Goal: Information Seeking & Learning: Learn about a topic

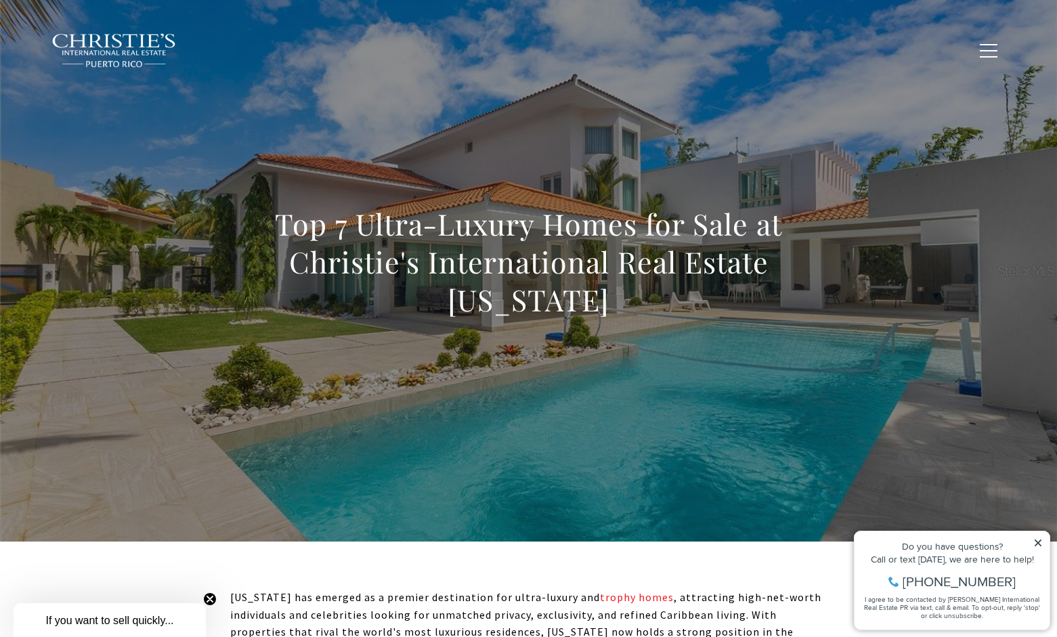
click at [1040, 542] on icon at bounding box center [1038, 543] width 7 height 7
click at [1036, 540] on icon at bounding box center [1038, 543] width 7 height 7
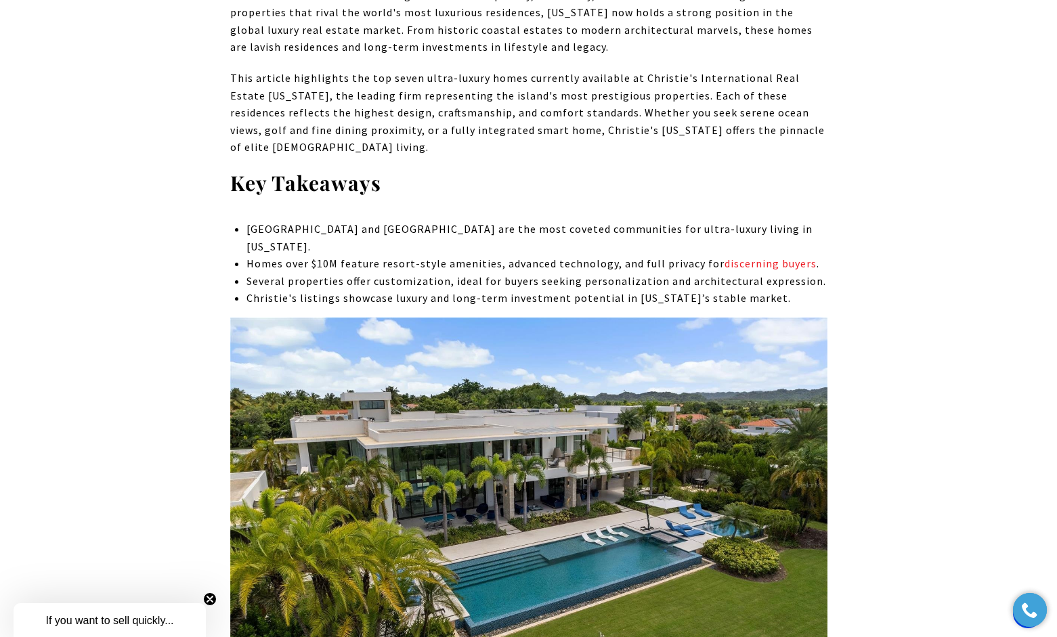
scroll to position [625, 0]
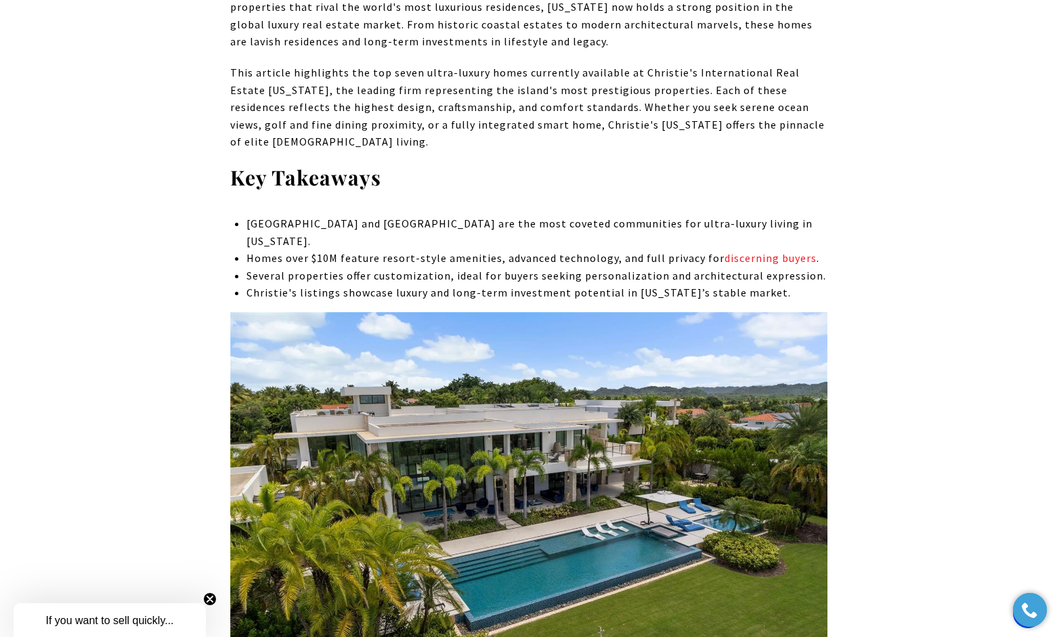
click at [209, 597] on icon "Close teaser" at bounding box center [209, 598] width 5 height 5
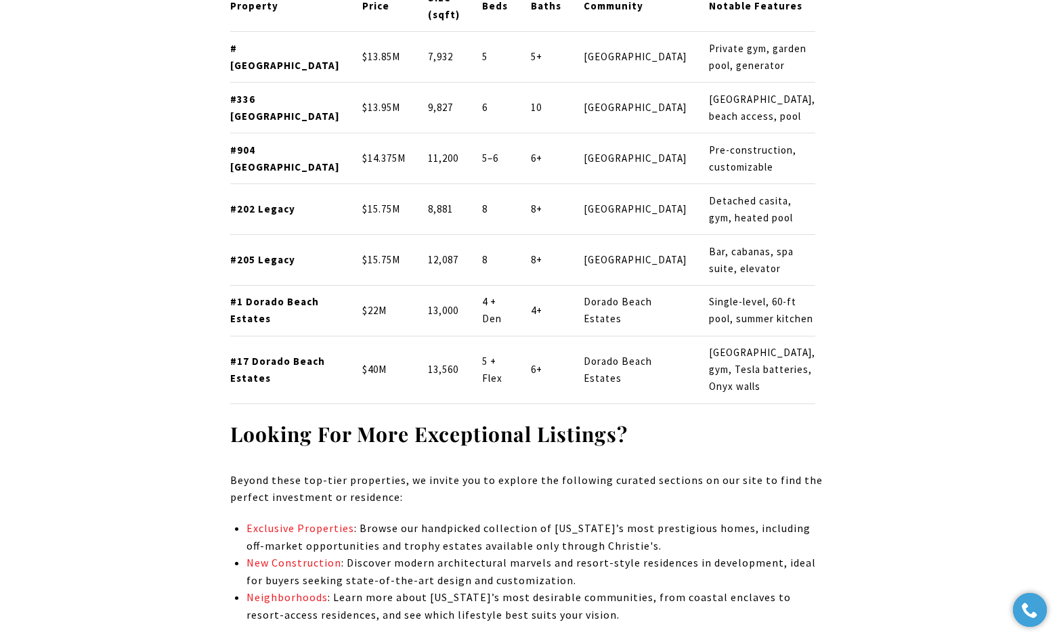
scroll to position [7707, 0]
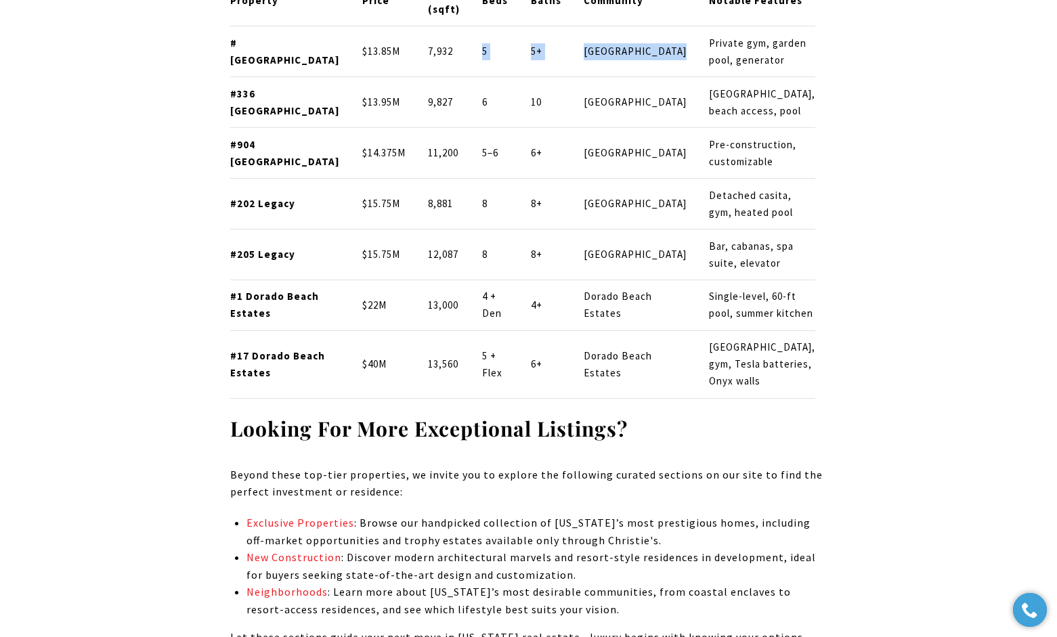
drag, startPoint x: 464, startPoint y: 208, endPoint x: 645, endPoint y: 220, distance: 180.5
click at [645, 77] on tr "#331 Dorado Beach East $13.85M 7,932 5 5+ Dorado Beach East Private gym, garden…" at bounding box center [523, 51] width 586 height 51
click at [645, 60] on p "Dorado Beach East" at bounding box center [635, 51] width 103 height 17
drag, startPoint x: 659, startPoint y: 210, endPoint x: 747, endPoint y: 233, distance: 90.3
click at [747, 77] on tr "#331 Dorado Beach East $13.85M 7,932 5 5+ Dorado Beach East Private gym, garden…" at bounding box center [523, 51] width 586 height 51
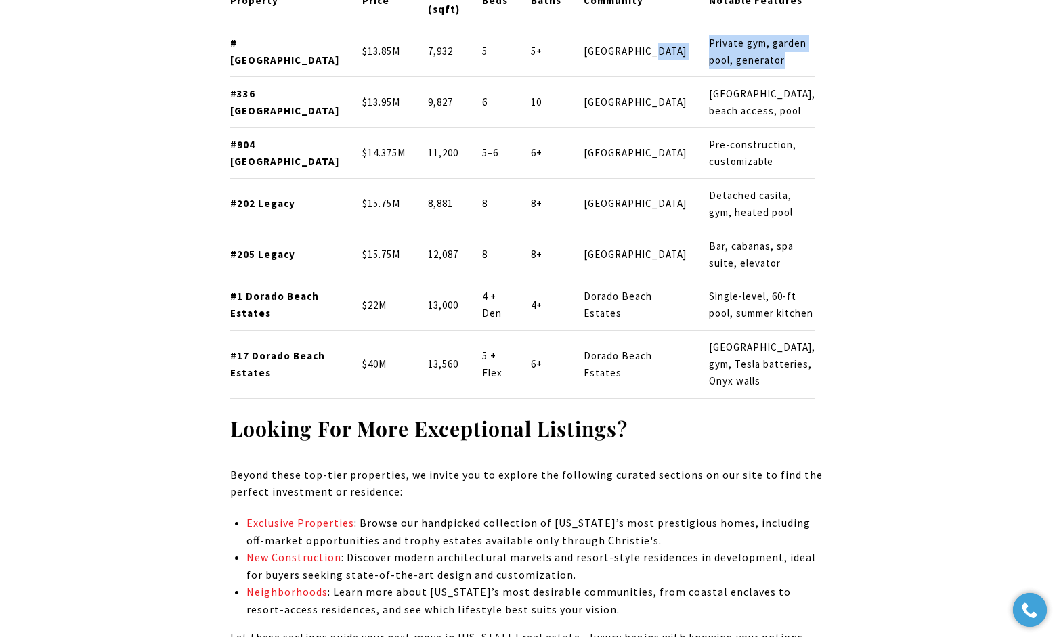
click at [747, 77] on td "Private gym, garden pool, generator" at bounding box center [757, 51] width 118 height 51
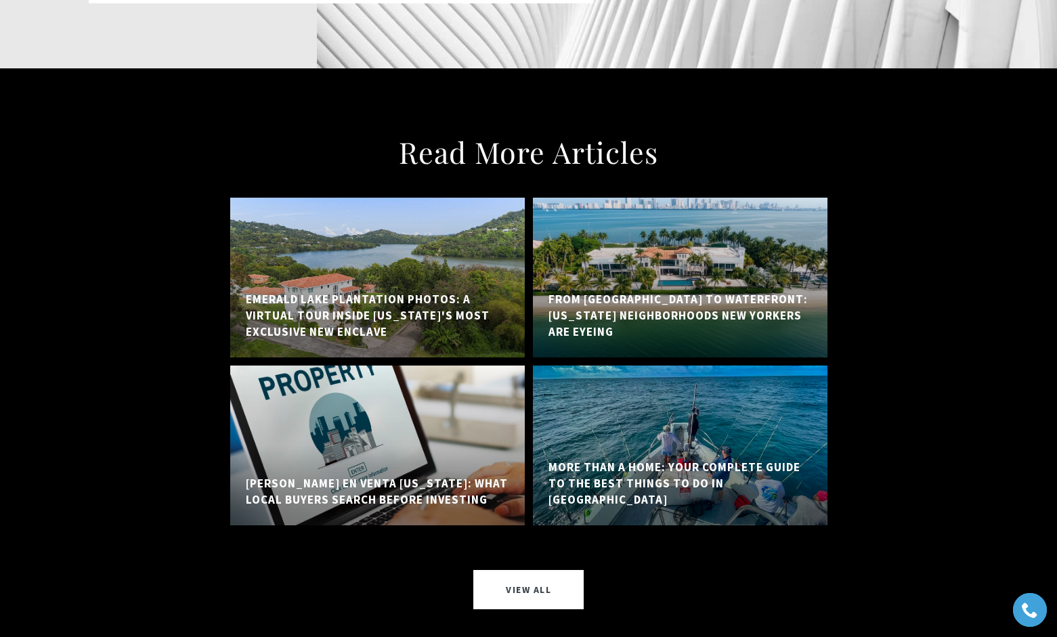
scroll to position [9928, 0]
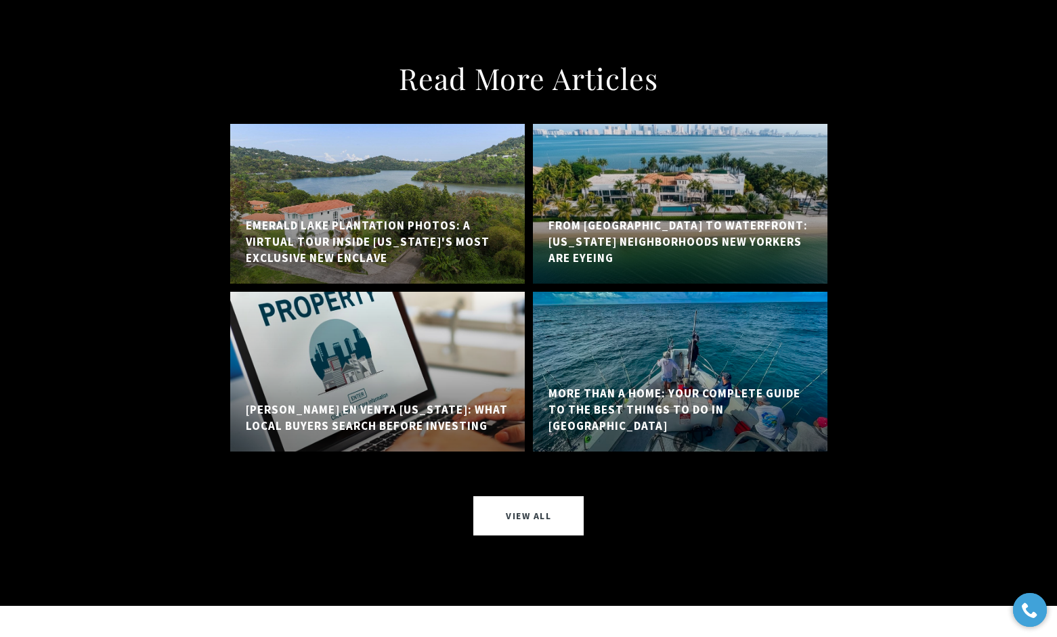
click at [643, 284] on div at bounding box center [680, 204] width 295 height 160
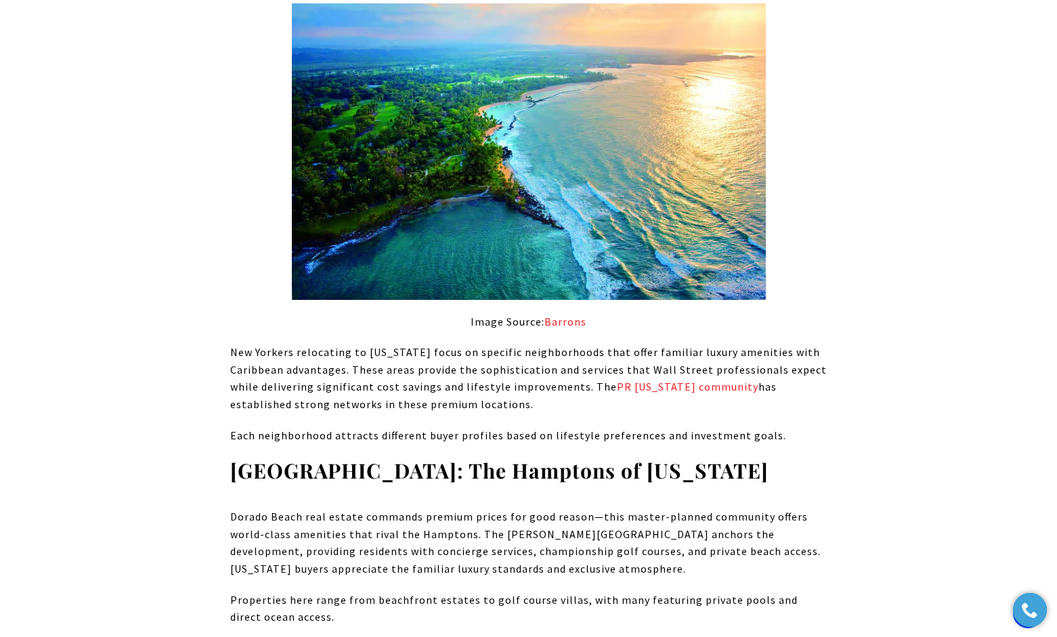
scroll to position [1133, 0]
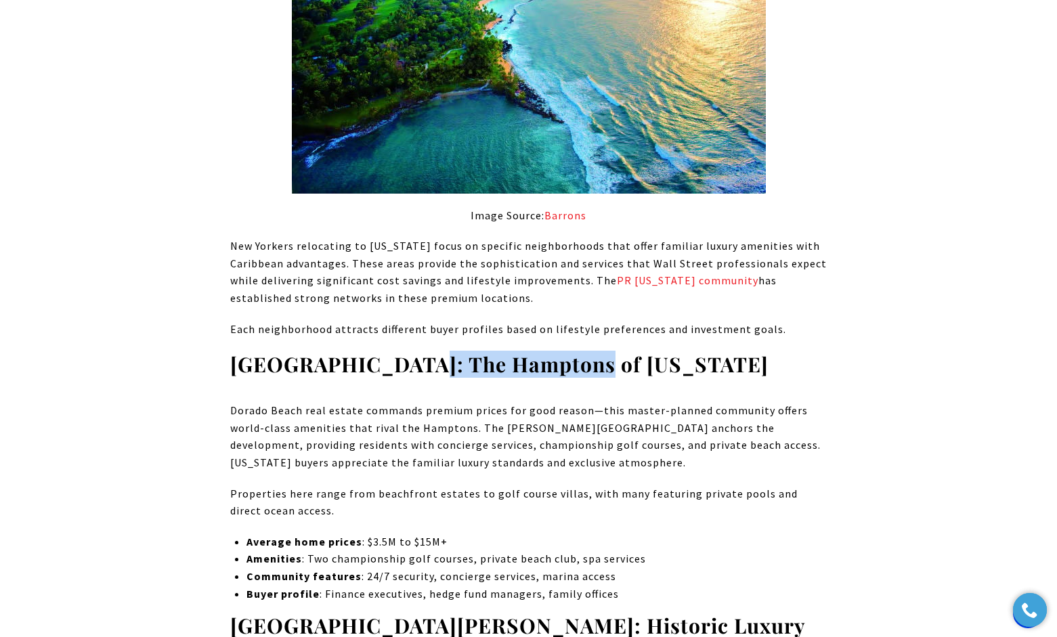
drag, startPoint x: 407, startPoint y: 337, endPoint x: 569, endPoint y: 335, distance: 162.5
click at [569, 351] on strong "[GEOGRAPHIC_DATA]: The Hamptons of [US_STATE]" at bounding box center [499, 364] width 538 height 27
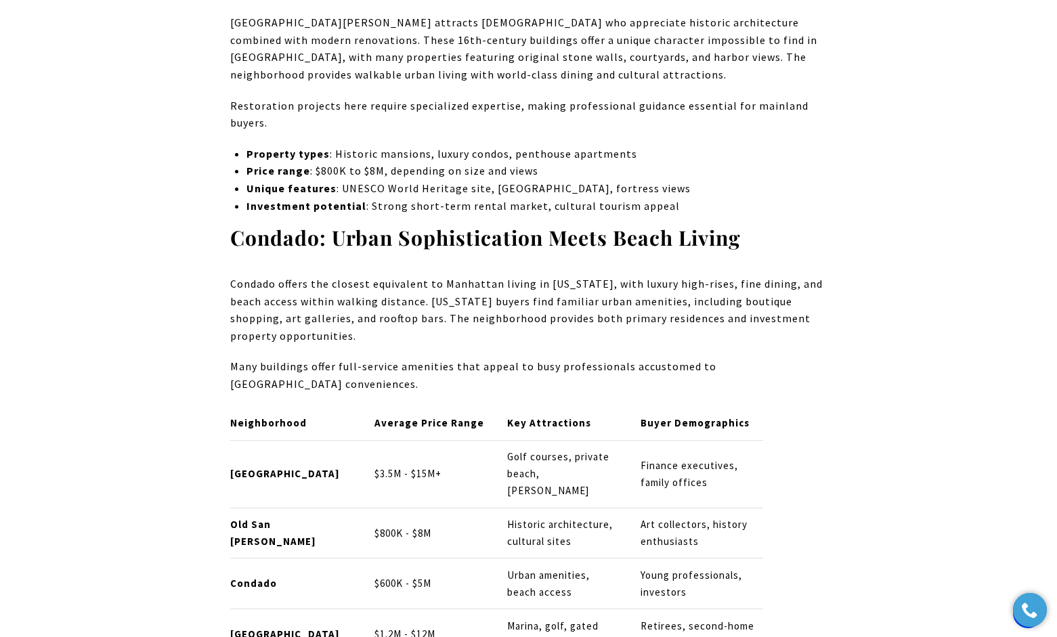
scroll to position [1825, 0]
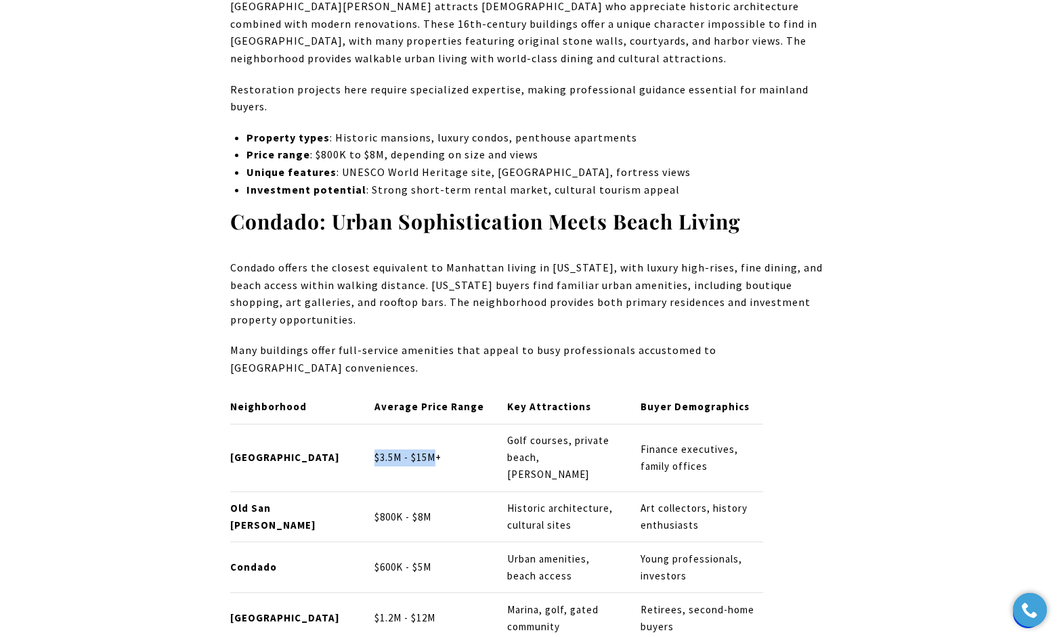
drag, startPoint x: 371, startPoint y: 389, endPoint x: 435, endPoint y: 395, distance: 63.9
click at [435, 424] on td "$3.5M - $15M+" at bounding box center [429, 458] width 133 height 68
click at [435, 450] on p "$3.5M - $15M+" at bounding box center [429, 458] width 110 height 17
drag, startPoint x: 347, startPoint y: 488, endPoint x: 439, endPoint y: 494, distance: 92.2
click at [439, 542] on tr "Condado $600K - $5M Urban amenities, beach access Young professionals, investors" at bounding box center [496, 567] width 533 height 51
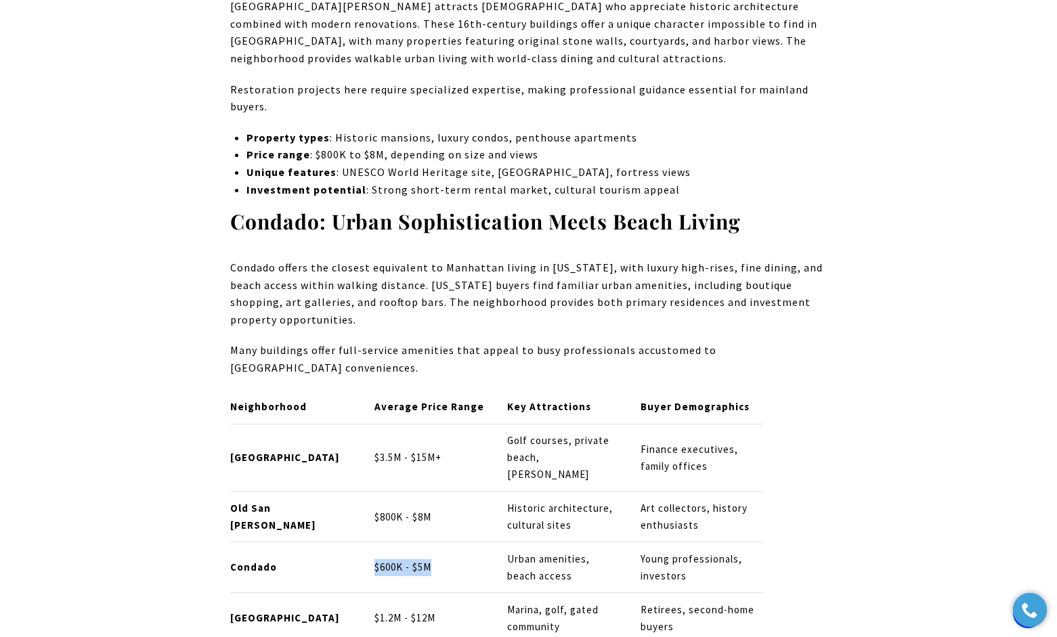
click at [439, 559] on p "$600K - $5M" at bounding box center [429, 567] width 110 height 17
drag, startPoint x: 374, startPoint y: 539, endPoint x: 446, endPoint y: 538, distance: 71.8
click at [446, 610] on p "$1.2M - $12M" at bounding box center [429, 618] width 110 height 17
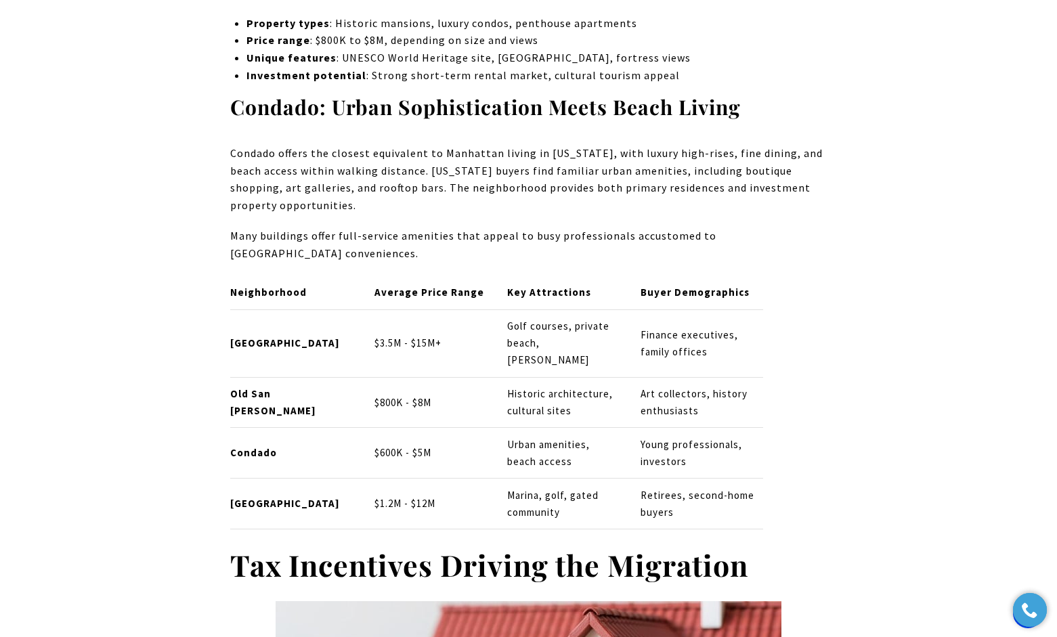
scroll to position [1941, 0]
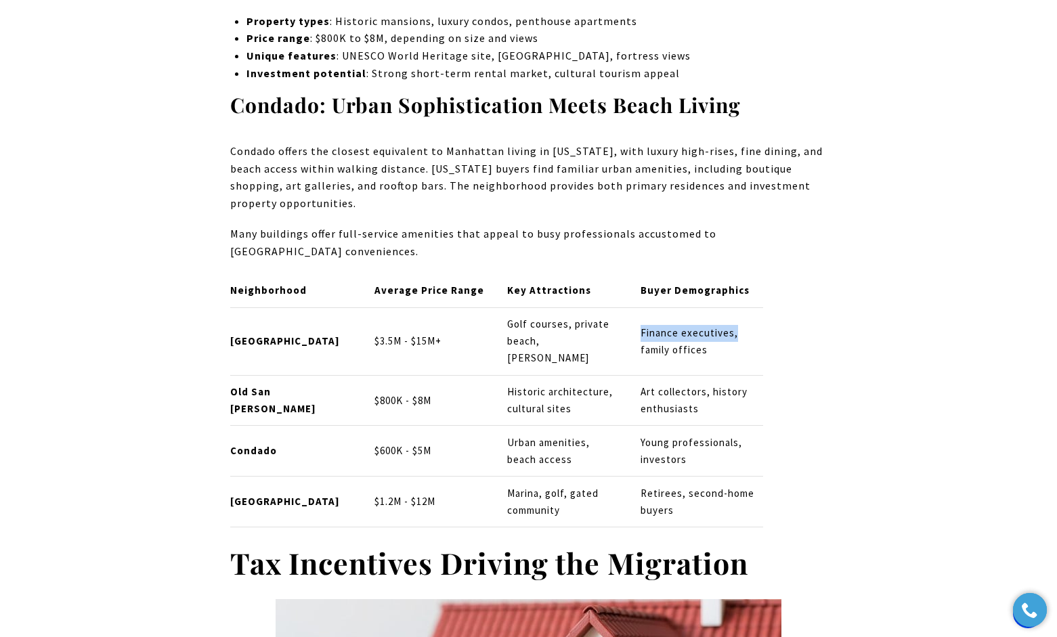
drag, startPoint x: 641, startPoint y: 267, endPoint x: 754, endPoint y: 267, distance: 113.1
click at [754, 325] on p "Finance executives, family offices" at bounding box center [701, 342] width 123 height 34
drag, startPoint x: 648, startPoint y: 279, endPoint x: 718, endPoint y: 279, distance: 70.4
click at [718, 325] on p "Finance executives, family offices" at bounding box center [701, 342] width 123 height 34
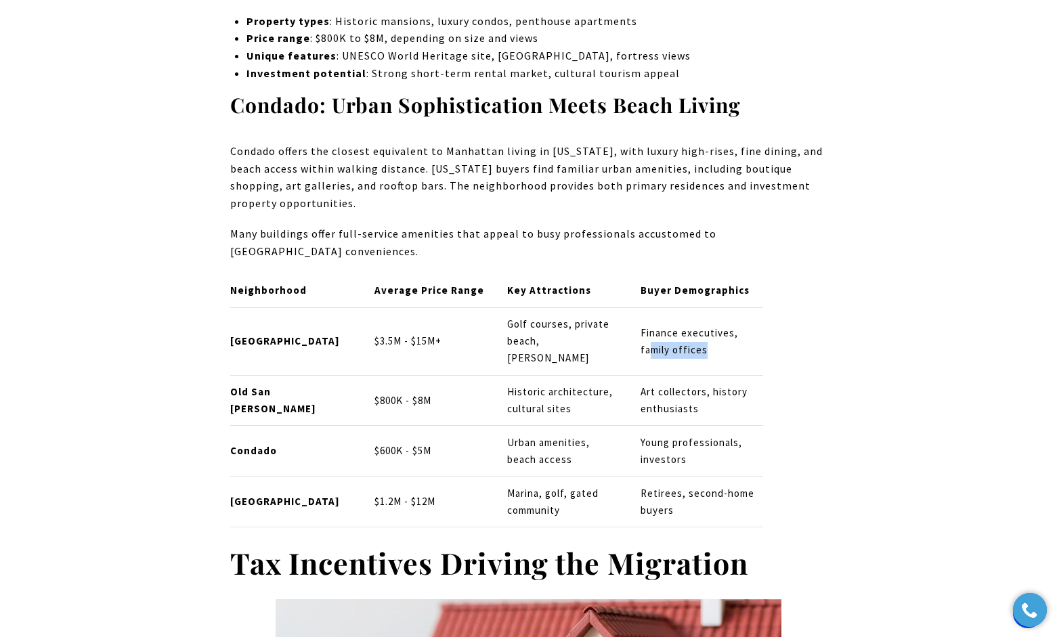
click at [718, 325] on p "Finance executives, family offices" at bounding box center [701, 342] width 123 height 34
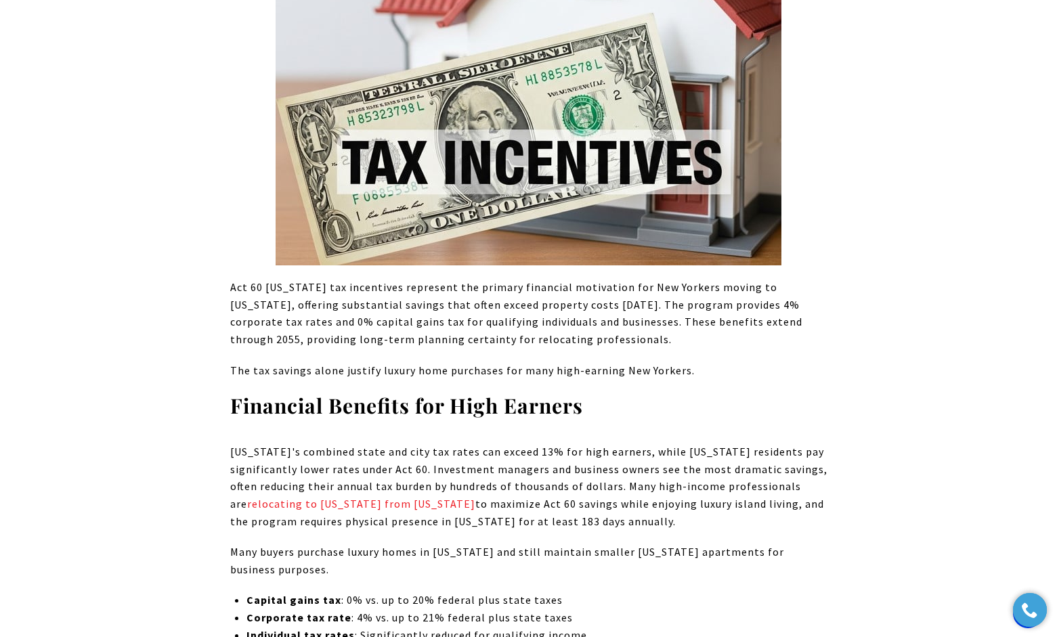
scroll to position [2957, 0]
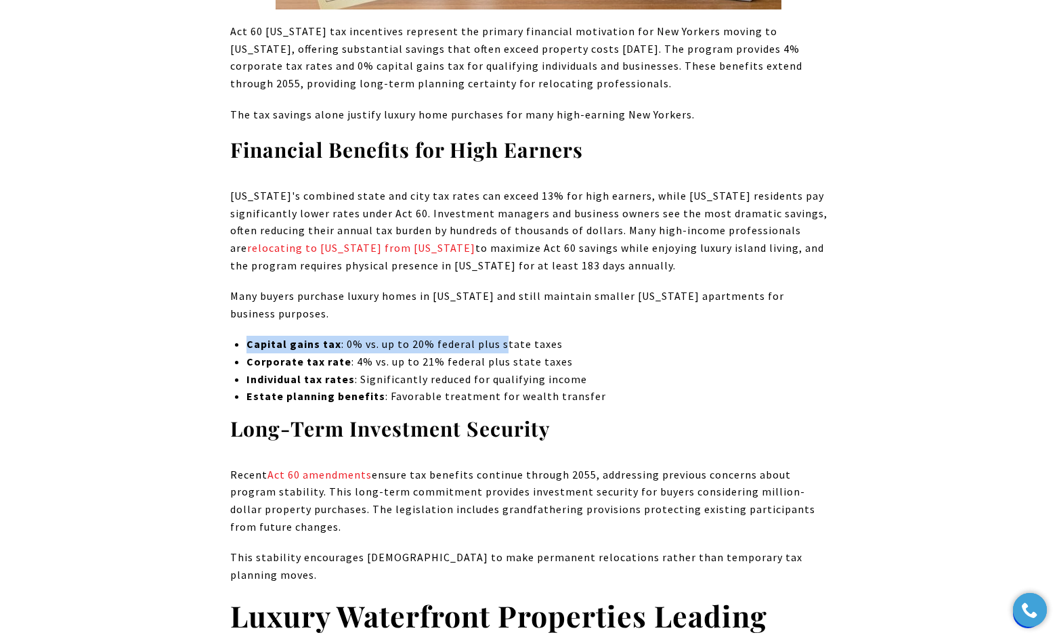
drag, startPoint x: 249, startPoint y: 257, endPoint x: 505, endPoint y: 257, distance: 255.9
click at [504, 336] on p "Capital gains tax : 0% vs. up to 20% federal plus state taxes" at bounding box center [536, 345] width 580 height 18
click at [505, 336] on p "Capital gains tax : 0% vs. up to 20% federal plus state taxes" at bounding box center [536, 345] width 580 height 18
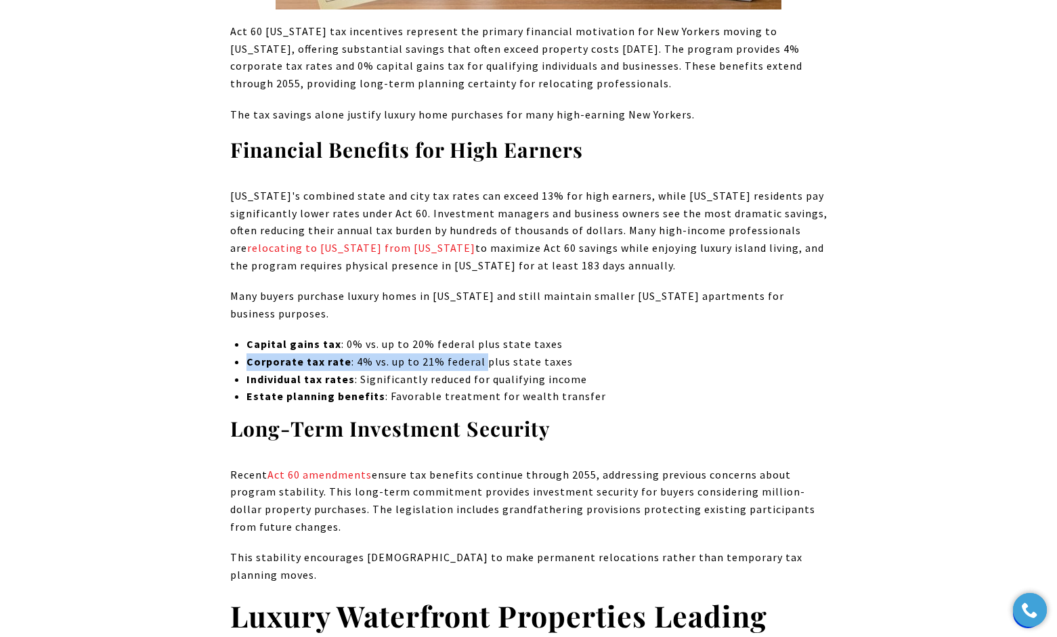
drag, startPoint x: 241, startPoint y: 272, endPoint x: 481, endPoint y: 276, distance: 239.7
click at [481, 353] on p "Corporate tax rate : 4% vs. up to 21% federal plus state taxes" at bounding box center [536, 362] width 580 height 18
drag, startPoint x: 603, startPoint y: 278, endPoint x: 236, endPoint y: 278, distance: 367.0
click at [246, 353] on p "Corporate tax rate : 4% vs. up to 21% federal plus state taxes" at bounding box center [536, 362] width 580 height 18
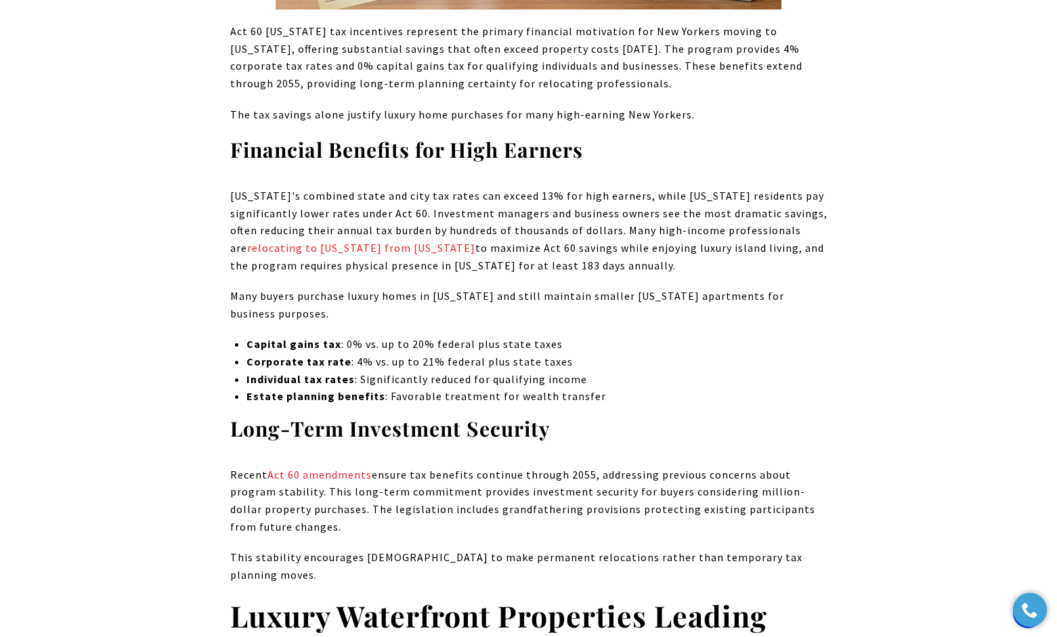
click at [449, 188] on p "[US_STATE]'s combined state and city tax rates can exceed 13% for high earners,…" at bounding box center [528, 231] width 597 height 87
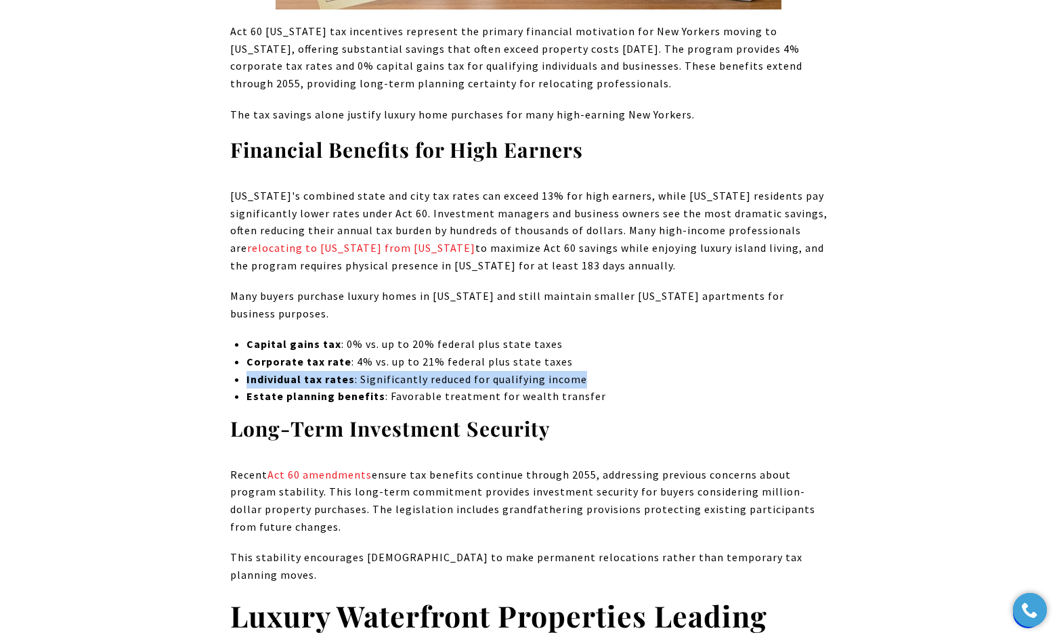
drag, startPoint x: 244, startPoint y: 288, endPoint x: 588, endPoint y: 298, distance: 344.1
click at [588, 371] on p "Individual tax rates : Significantly reduced for qualifying income" at bounding box center [536, 380] width 580 height 18
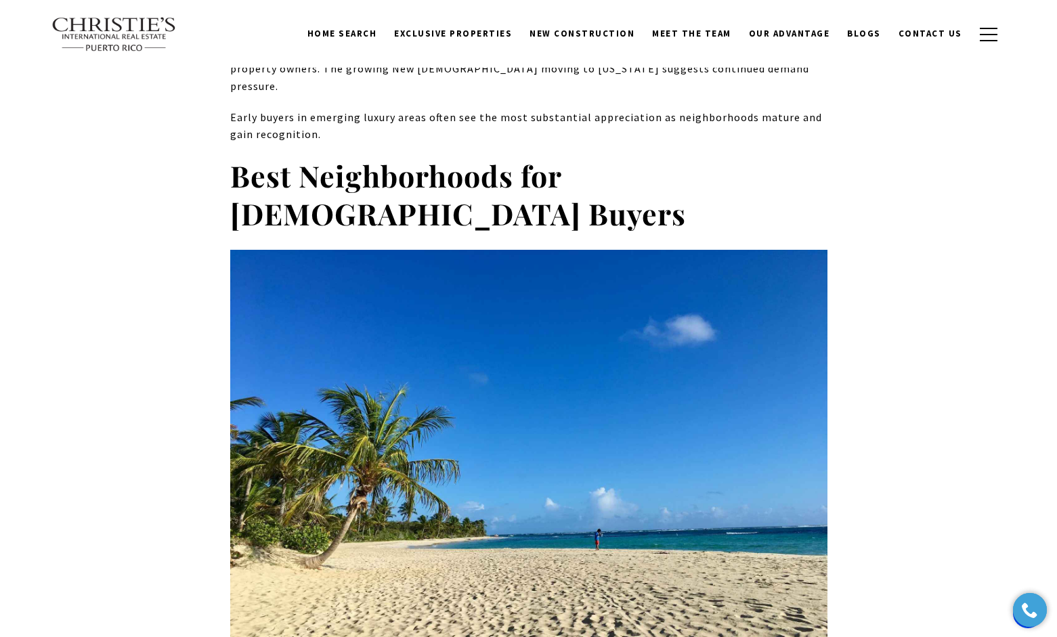
scroll to position [4948, 0]
